Goal: Navigation & Orientation: Find specific page/section

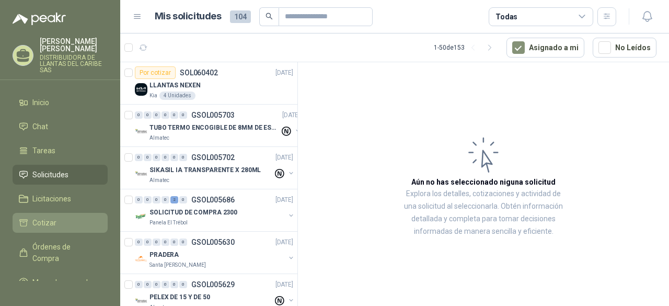
click at [62, 229] on li "Cotizar" at bounding box center [60, 223] width 83 height 12
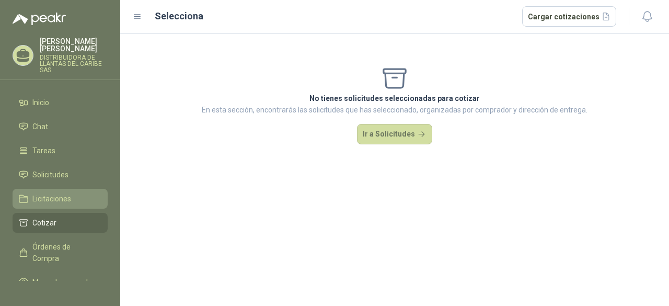
click at [64, 204] on span "Licitaciones" at bounding box center [51, 199] width 39 height 12
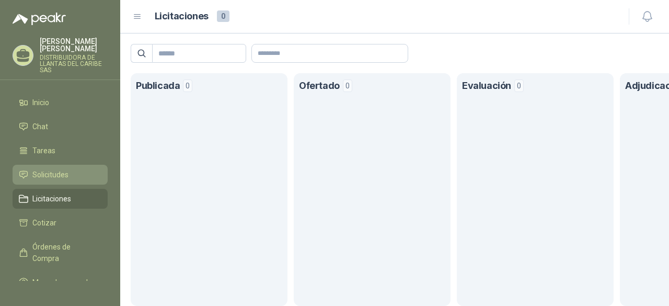
click at [56, 180] on span "Solicitudes" at bounding box center [50, 175] width 36 height 12
